Goal: Task Accomplishment & Management: Manage account settings

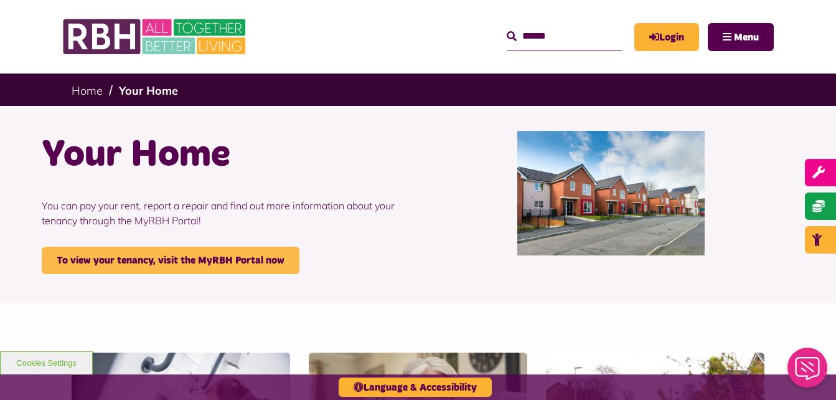
click at [168, 263] on link "To view your tenancy, visit the MyRBH Portal now" at bounding box center [171, 260] width 258 height 27
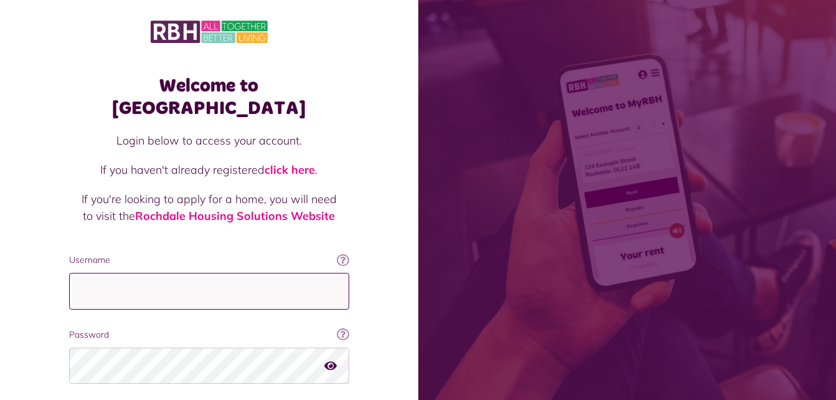
type input "**********"
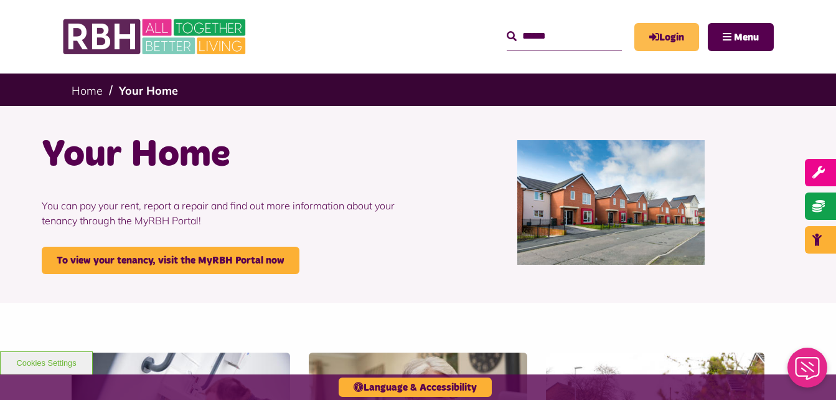
click at [641, 47] on link "Login" at bounding box center [666, 37] width 65 height 28
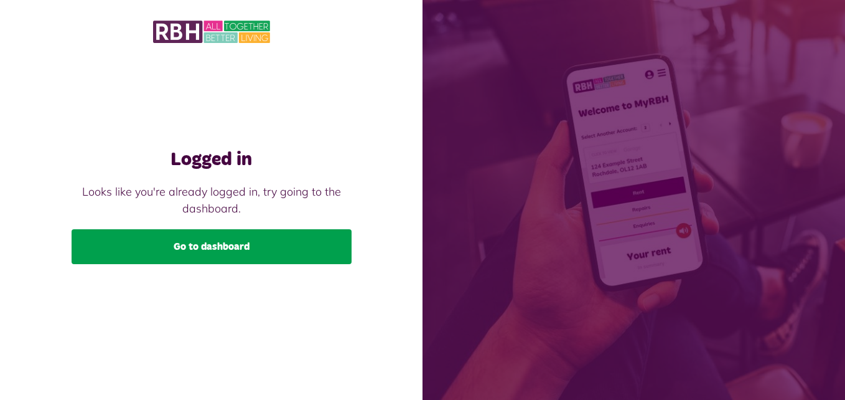
click at [228, 240] on link "Go to dashboard" at bounding box center [212, 246] width 280 height 35
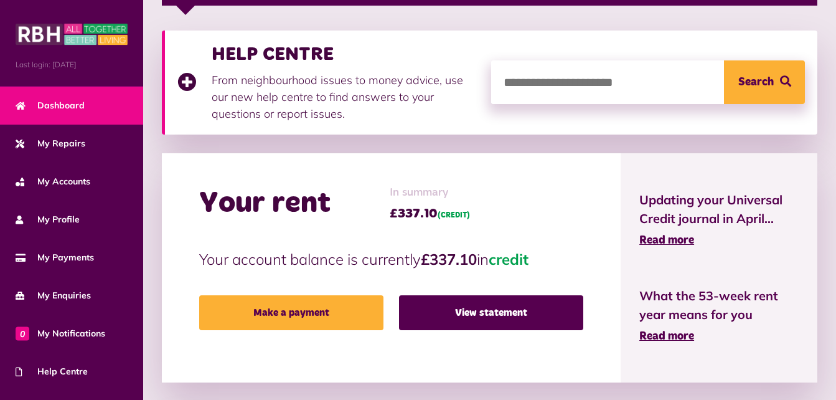
scroll to position [236, 0]
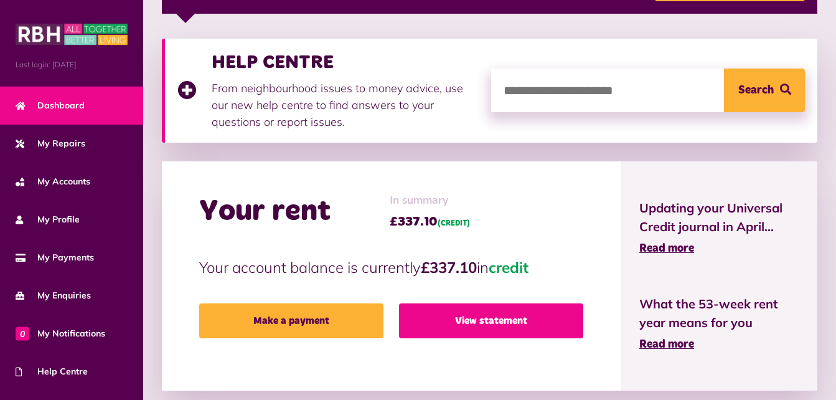
click at [489, 331] on link "View statement" at bounding box center [491, 320] width 184 height 35
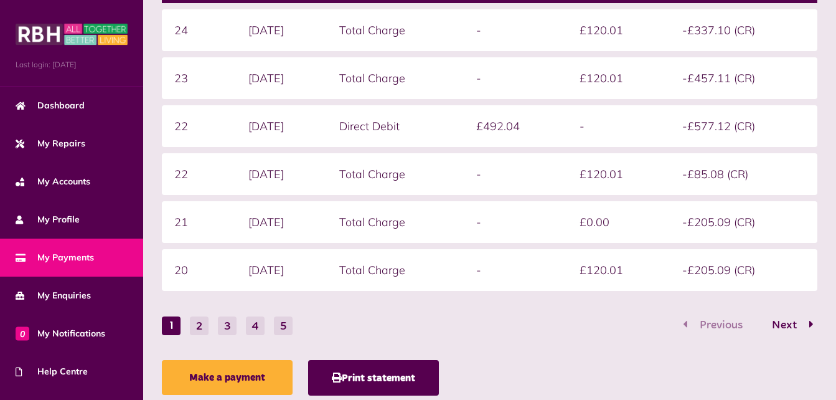
scroll to position [398, 0]
